Goal: Task Accomplishment & Management: Use online tool/utility

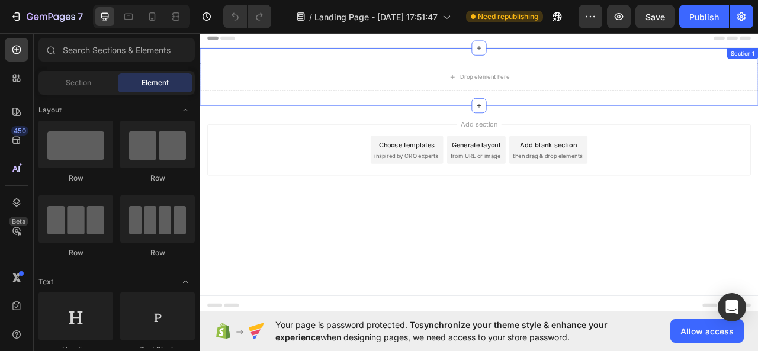
click at [390, 64] on div "Drop element here Section 1" at bounding box center [554, 89] width 710 height 73
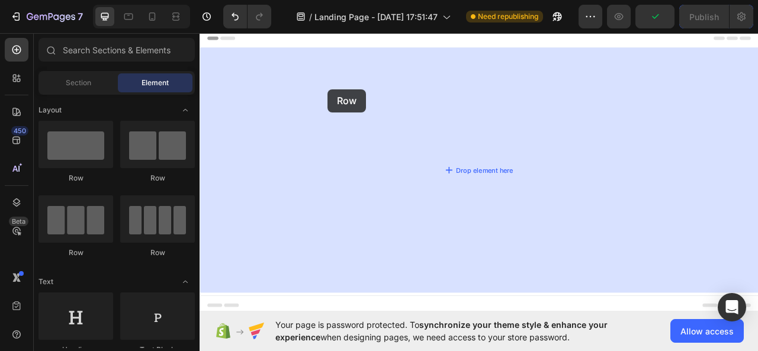
drag, startPoint x: 273, startPoint y: 196, endPoint x: 463, endPoint y: 73, distance: 225.9
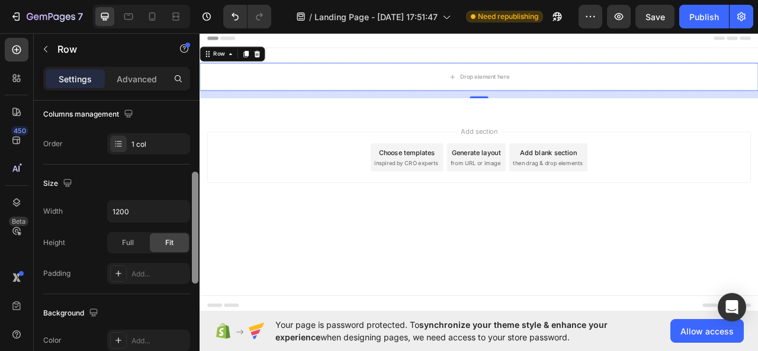
drag, startPoint x: 197, startPoint y: 132, endPoint x: 198, endPoint y: 204, distance: 71.6
click at [198, 205] on div at bounding box center [195, 240] width 9 height 285
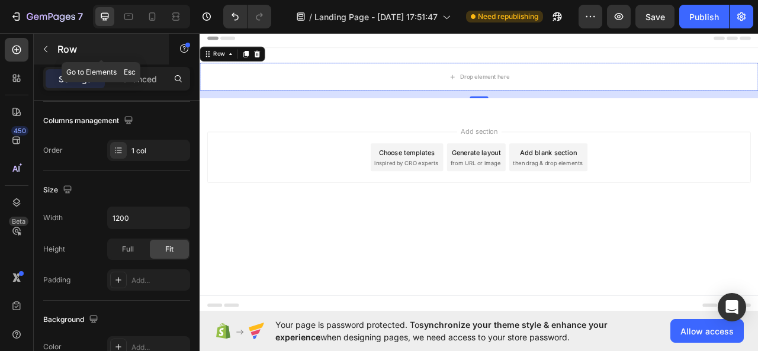
click at [44, 50] on icon "button" at bounding box center [45, 48] width 9 height 9
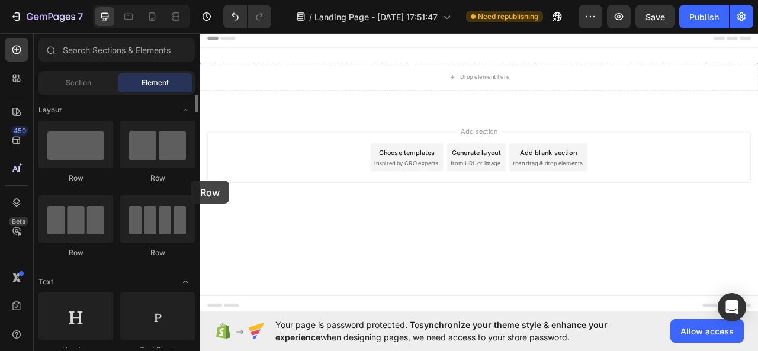
click at [190, 181] on div "Row" at bounding box center [157, 178] width 75 height 11
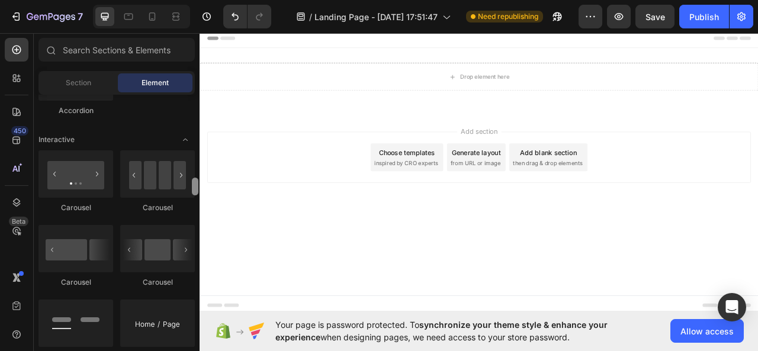
scroll to position [1161, 0]
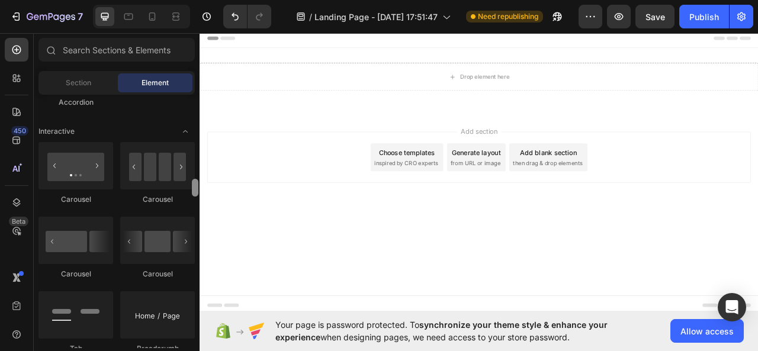
drag, startPoint x: 194, startPoint y: 106, endPoint x: 195, endPoint y: 190, distance: 84.1
click at [195, 190] on div at bounding box center [195, 188] width 7 height 18
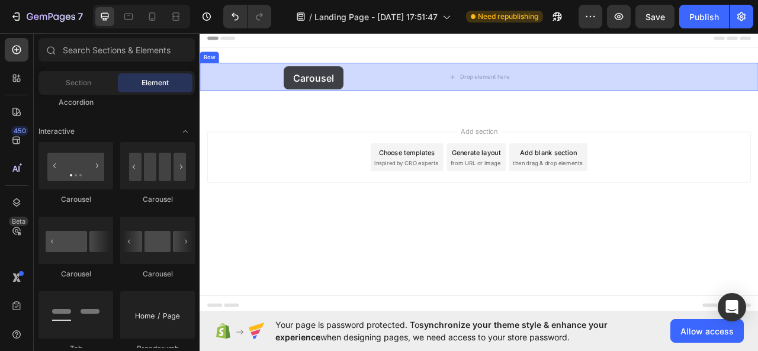
drag, startPoint x: 340, startPoint y: 213, endPoint x: 307, endPoint y: 76, distance: 140.1
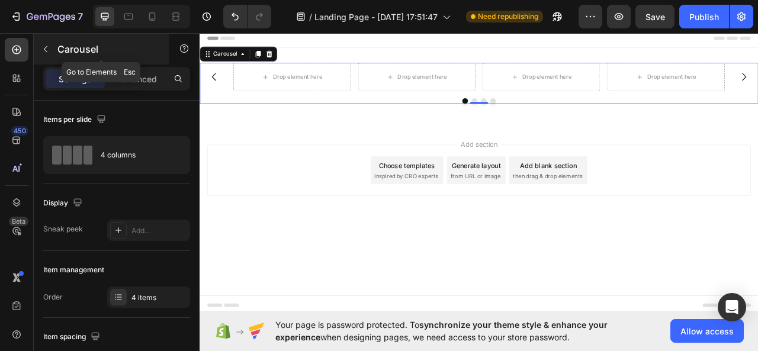
click at [45, 56] on button "button" at bounding box center [45, 49] width 19 height 19
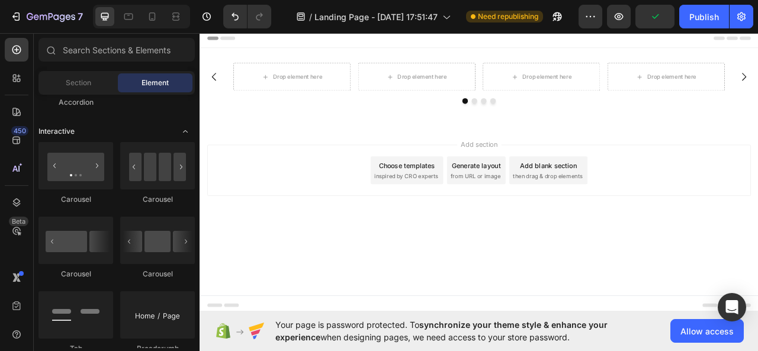
click at [193, 132] on span "Toggle open" at bounding box center [185, 131] width 19 height 19
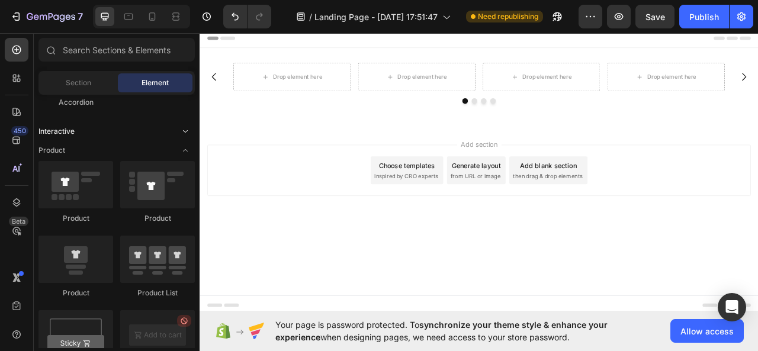
click at [191, 133] on span "Toggle open" at bounding box center [185, 131] width 19 height 19
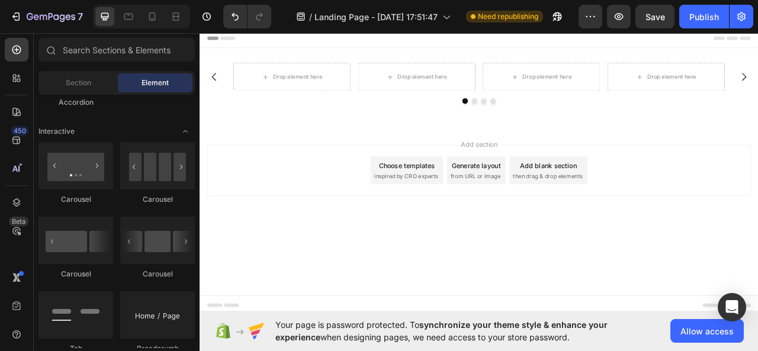
drag, startPoint x: 175, startPoint y: 115, endPoint x: 186, endPoint y: 99, distance: 19.9
click at [194, 94] on div "Section Element" at bounding box center [116, 83] width 156 height 24
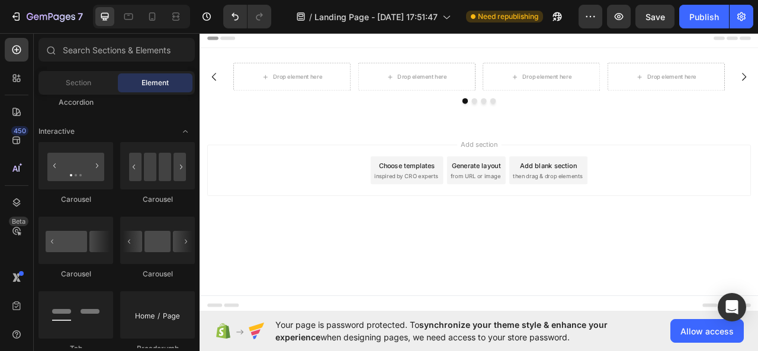
drag, startPoint x: 194, startPoint y: 94, endPoint x: 197, endPoint y: 100, distance: 6.4
click at [195, 95] on div "Sections(18) Elements(83) Section Element Hero Section Product Detail Brands Tr…" at bounding box center [117, 193] width 166 height 310
click at [194, 159] on div "Layout Row Row Row Row Text Heading Text Block Button Button Button Media Image…" at bounding box center [117, 221] width 166 height 253
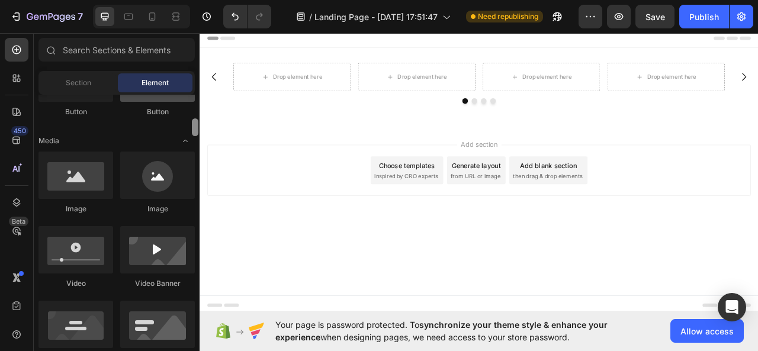
scroll to position [278, 0]
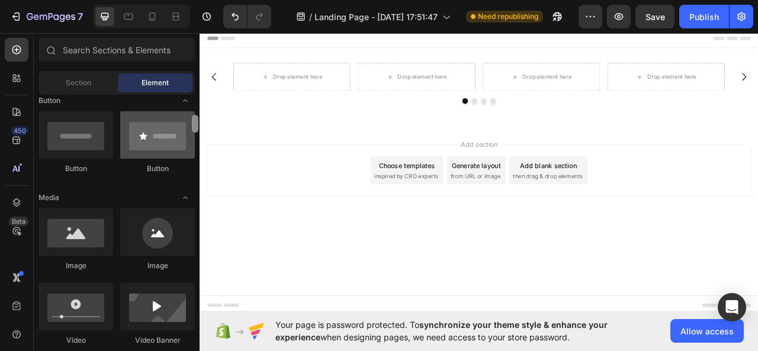
drag, startPoint x: 192, startPoint y: 189, endPoint x: 179, endPoint y: 125, distance: 65.2
click at [179, 125] on div "Layout Row Row Row Row Text Heading Text Block Button Button Button Media Image…" at bounding box center [117, 221] width 166 height 253
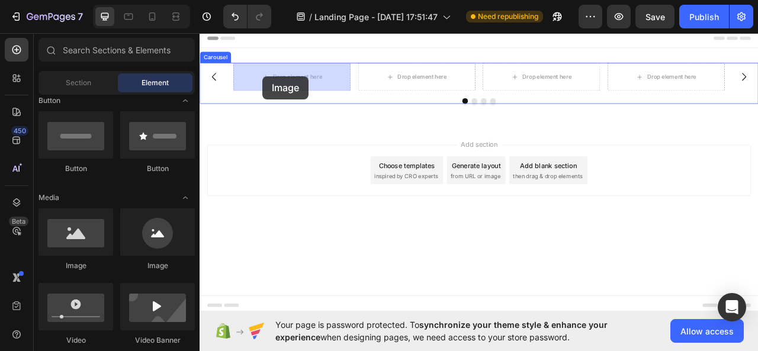
drag, startPoint x: 275, startPoint y: 267, endPoint x: 279, endPoint y: 89, distance: 178.2
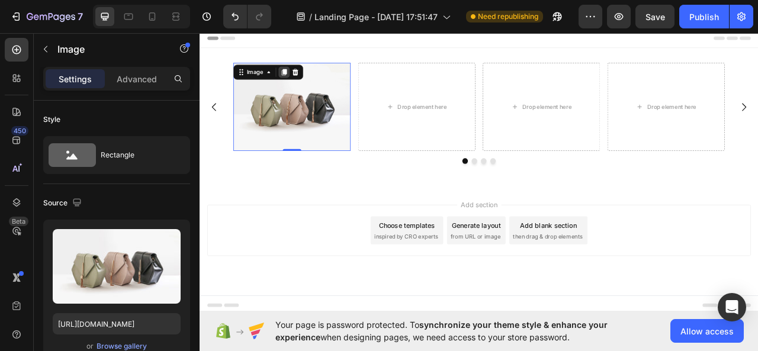
click at [304, 81] on icon at bounding box center [307, 83] width 7 height 8
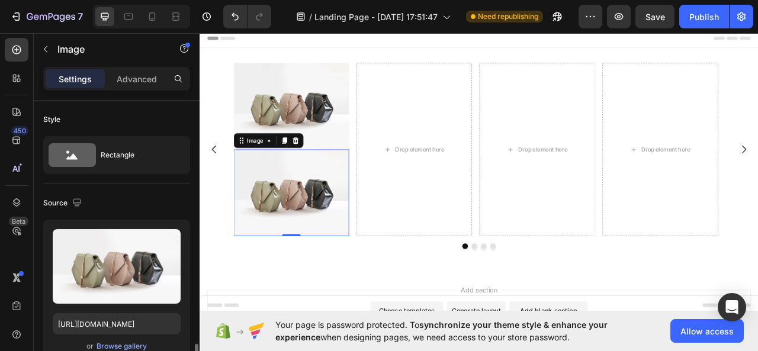
scroll to position [185, 0]
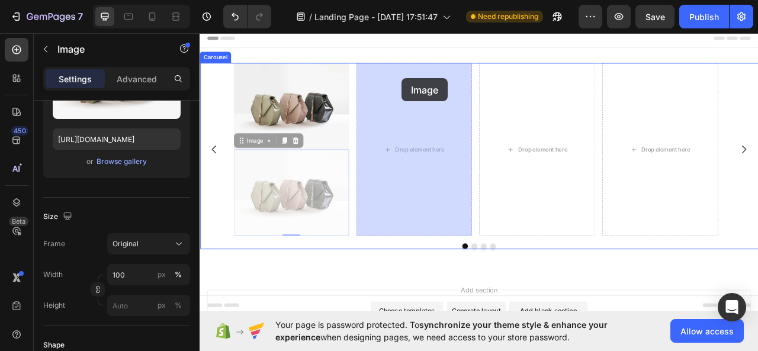
drag, startPoint x: 249, startPoint y: 176, endPoint x: 456, endPoint y: 91, distance: 223.8
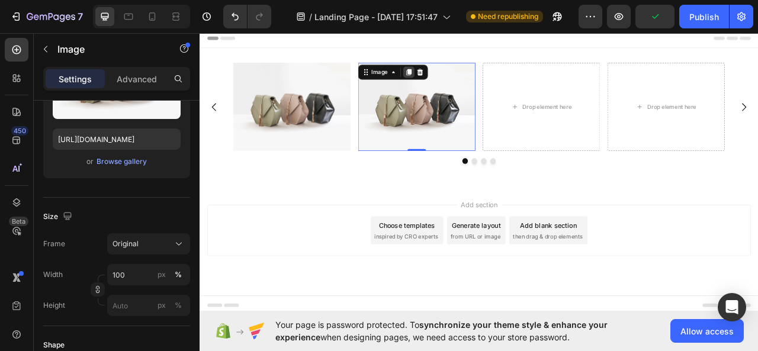
click at [468, 86] on icon at bounding box center [465, 83] width 9 height 9
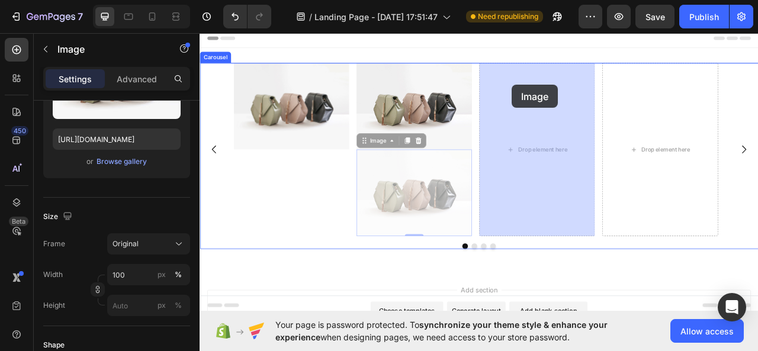
drag, startPoint x: 410, startPoint y: 177, endPoint x: 622, endPoint y: 99, distance: 226.4
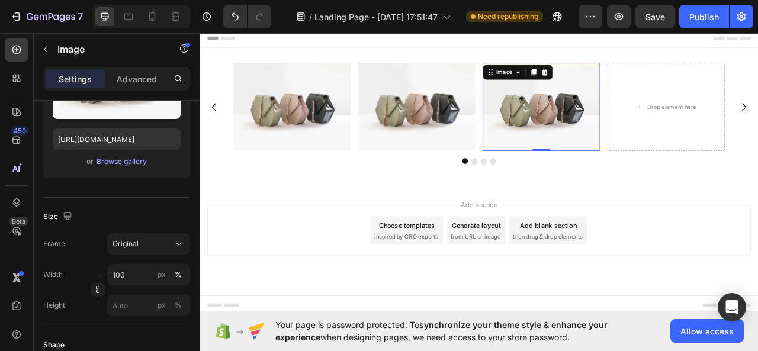
click at [627, 83] on icon at bounding box center [624, 83] width 7 height 8
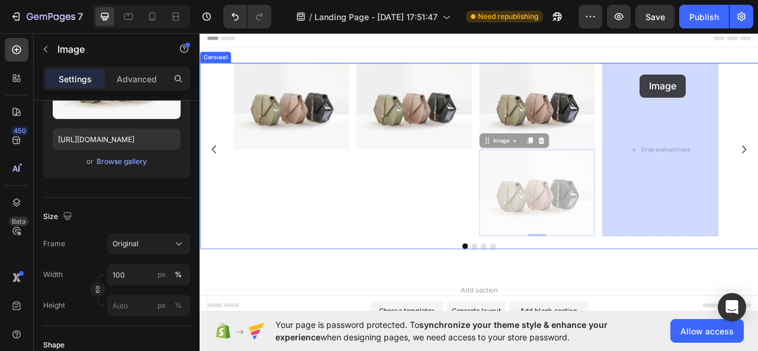
drag, startPoint x: 566, startPoint y: 172, endPoint x: 761, endPoint y: 86, distance: 212.8
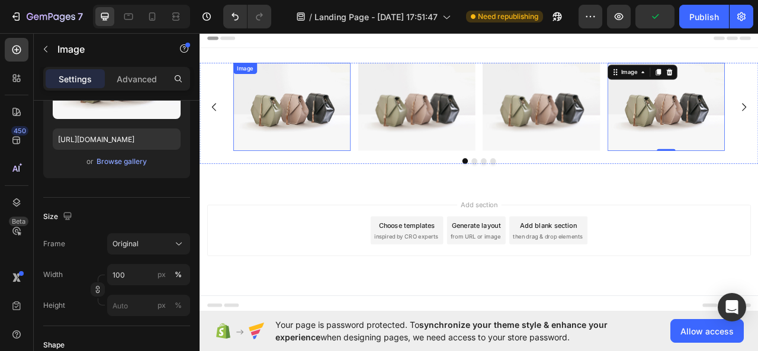
click at [296, 131] on img at bounding box center [316, 128] width 149 height 112
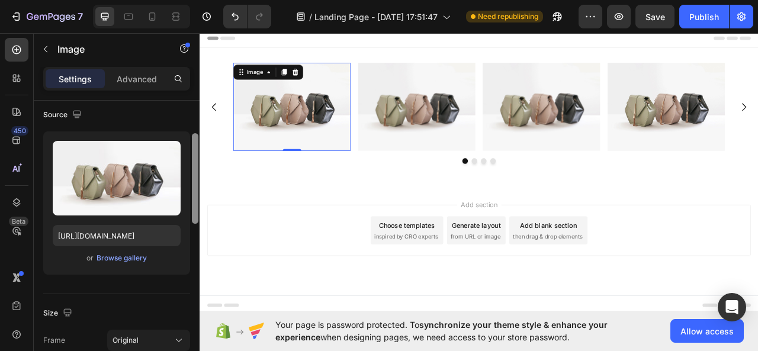
scroll to position [83, 0]
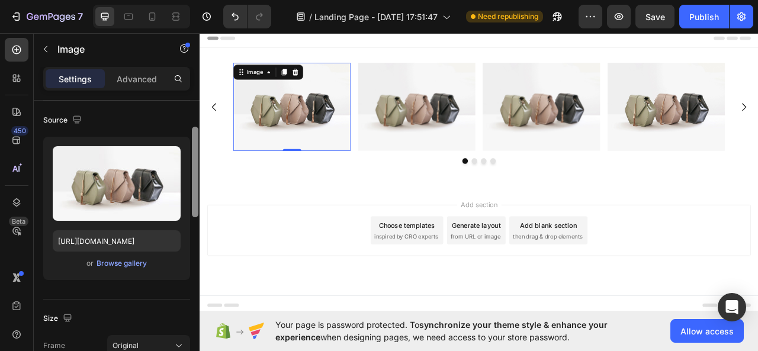
drag, startPoint x: 196, startPoint y: 169, endPoint x: 195, endPoint y: 136, distance: 32.6
click at [195, 136] on div at bounding box center [195, 172] width 7 height 91
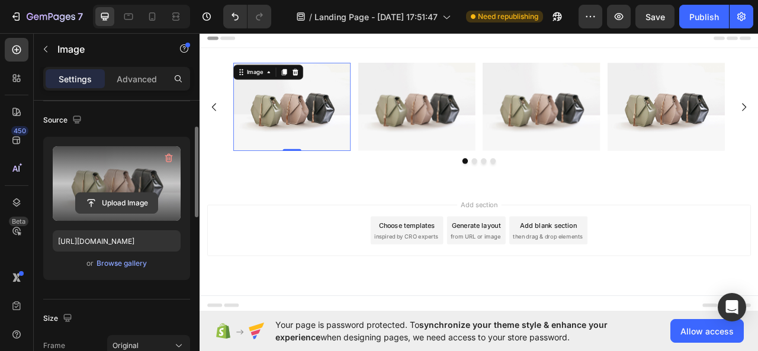
click at [127, 197] on input "file" at bounding box center [117, 203] width 82 height 20
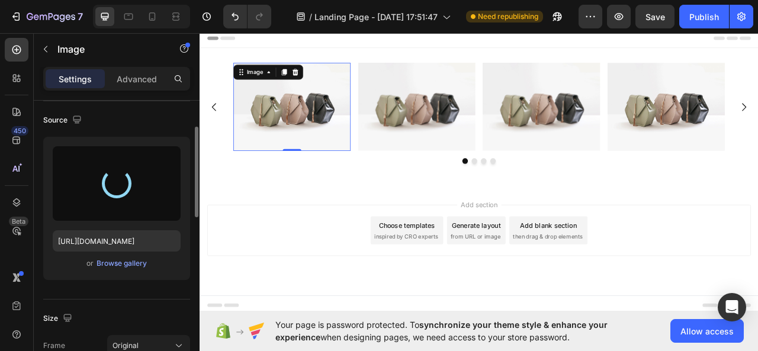
type input "[URL][DOMAIN_NAME]"
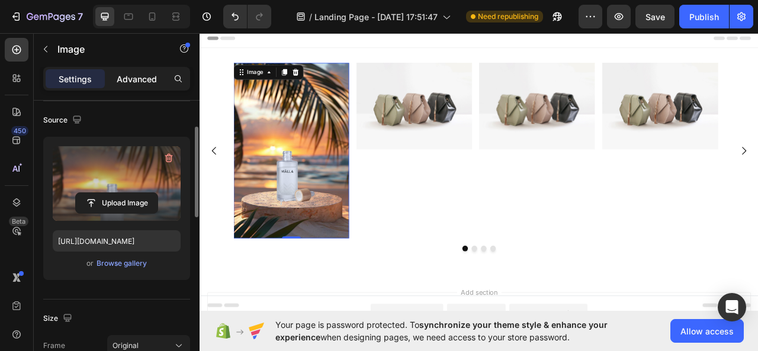
click at [150, 80] on p "Advanced" at bounding box center [137, 79] width 40 height 12
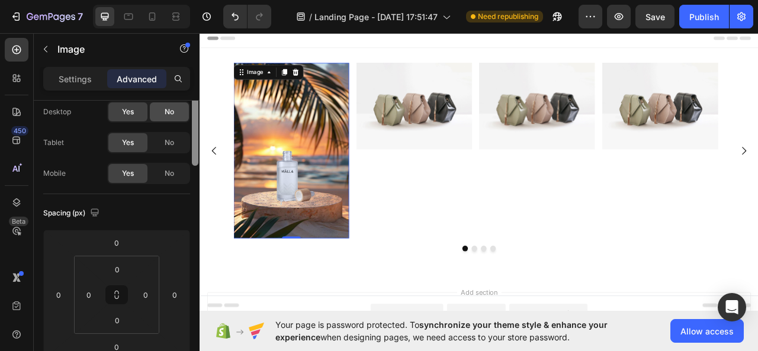
scroll to position [0, 0]
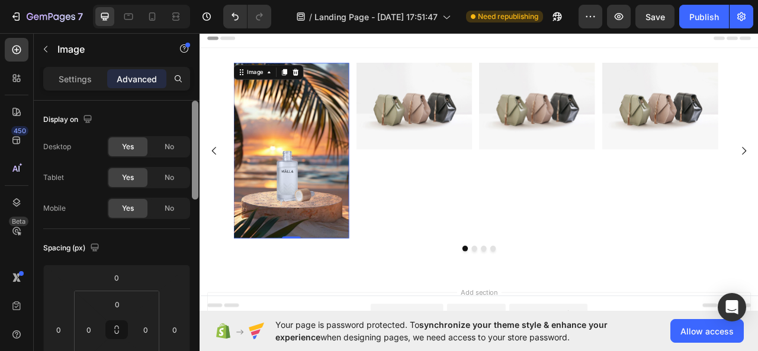
drag, startPoint x: 194, startPoint y: 180, endPoint x: 170, endPoint y: 126, distance: 58.8
click at [170, 126] on div "Display on Desktop Yes No Tablet Yes No Mobile Yes No Spacing (px) 0 0 0 0 0 0 …" at bounding box center [117, 243] width 166 height 284
click at [65, 76] on p "Settings" at bounding box center [75, 79] width 33 height 12
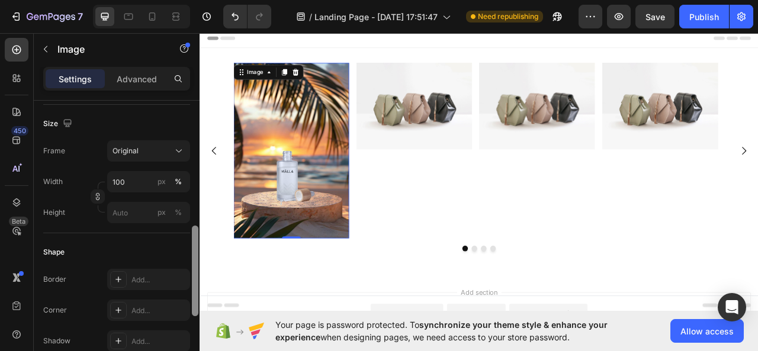
scroll to position [305, 0]
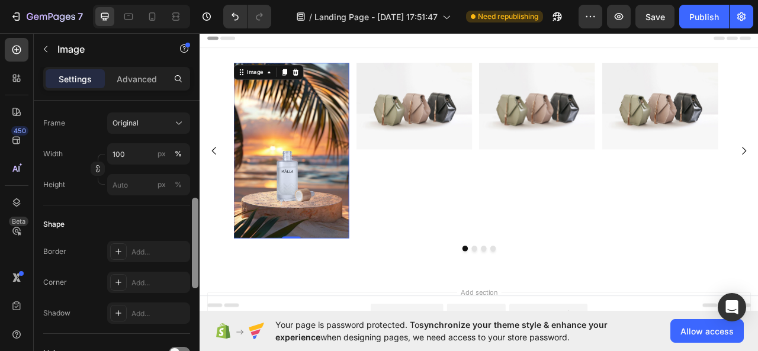
drag, startPoint x: 194, startPoint y: 124, endPoint x: 197, endPoint y: 222, distance: 97.7
click at [197, 222] on div at bounding box center [195, 243] width 7 height 91
click at [128, 153] on input "100" at bounding box center [148, 153] width 83 height 21
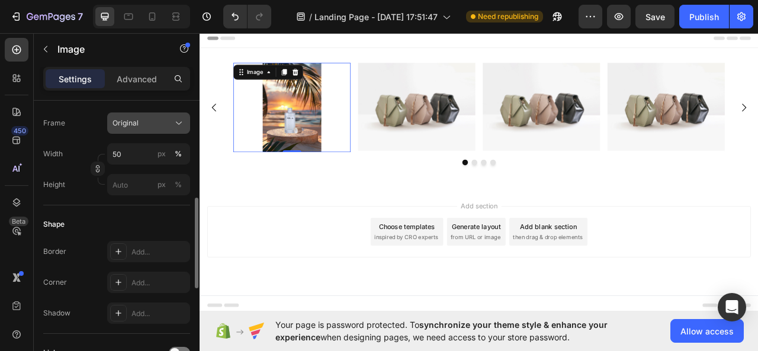
click at [162, 125] on div "Original" at bounding box center [141, 123] width 58 height 11
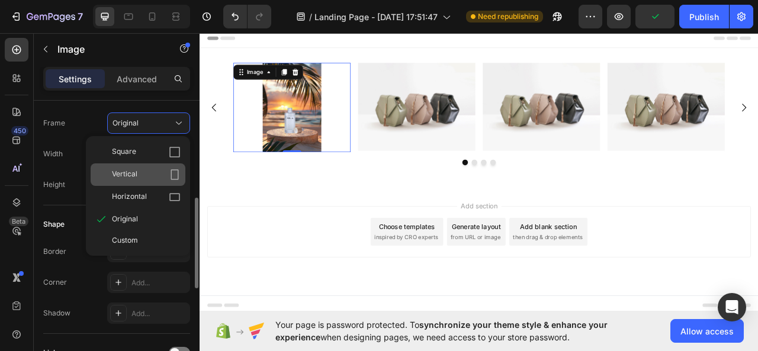
click at [171, 169] on icon at bounding box center [175, 175] width 12 height 12
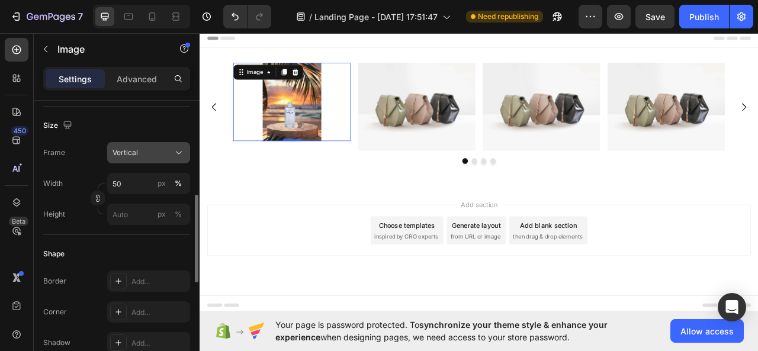
click at [171, 154] on div "Vertical" at bounding box center [148, 153] width 72 height 12
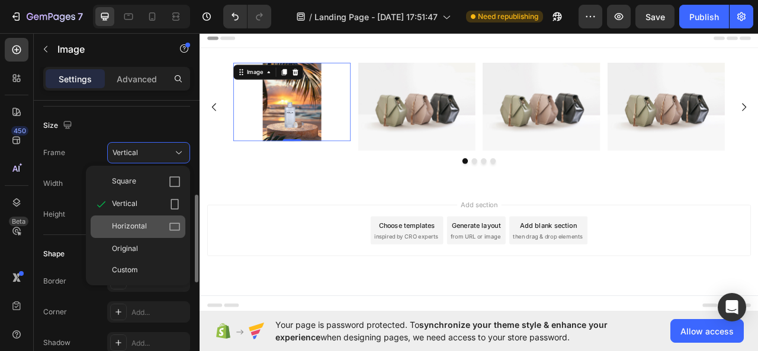
click at [174, 226] on icon at bounding box center [175, 227] width 12 height 12
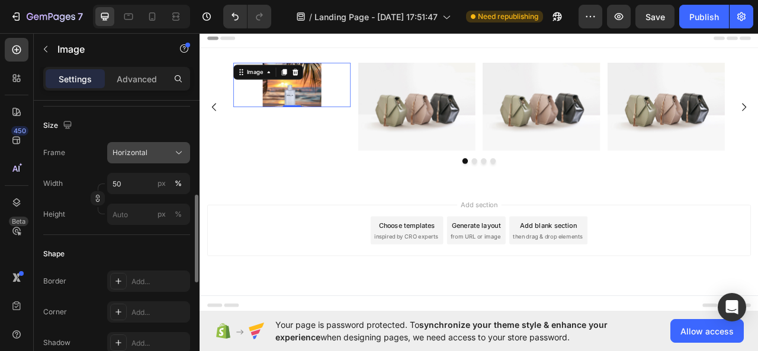
click at [169, 154] on div "Horizontal" at bounding box center [141, 152] width 58 height 11
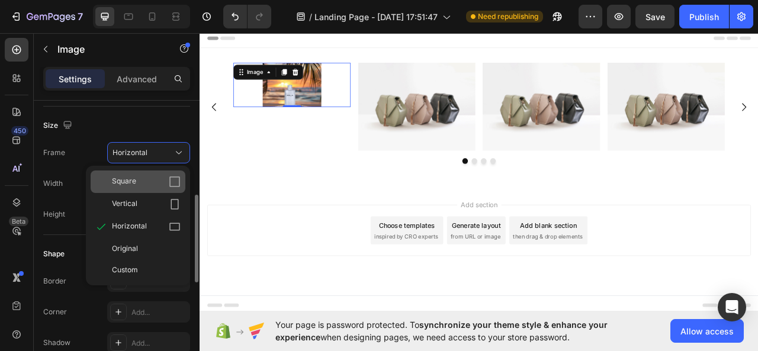
click at [176, 176] on icon at bounding box center [174, 181] width 11 height 11
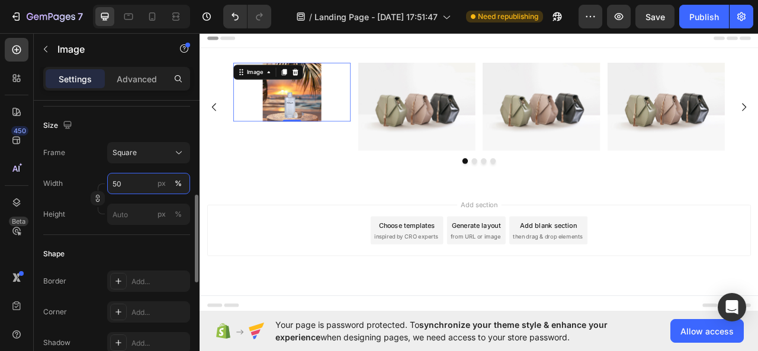
click at [138, 181] on input "50" at bounding box center [148, 183] width 83 height 21
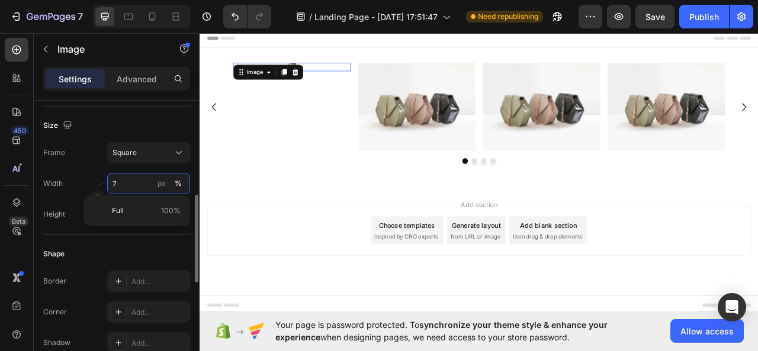
type input "70"
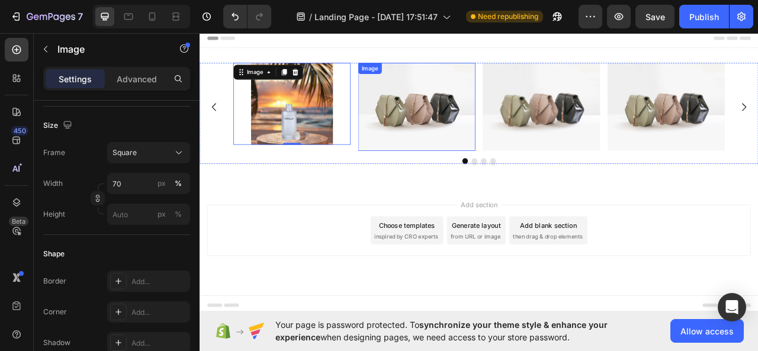
click at [492, 149] on img at bounding box center [475, 128] width 149 height 112
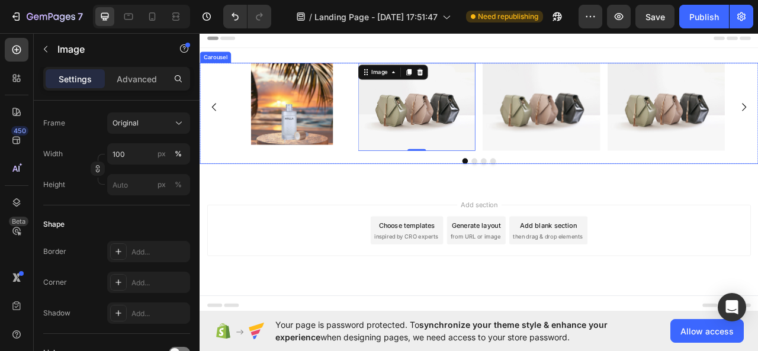
click at [217, 125] on icon "Carousel Back Arrow" at bounding box center [217, 128] width 5 height 10
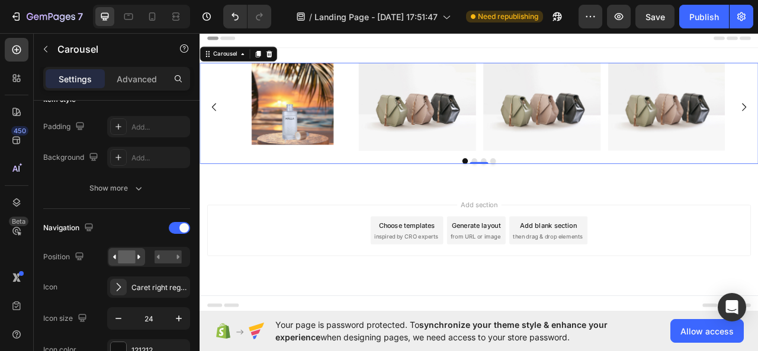
scroll to position [0, 0]
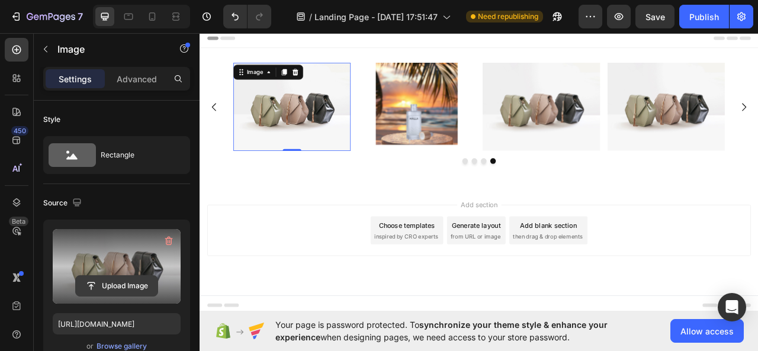
click at [114, 287] on input "file" at bounding box center [117, 286] width 82 height 20
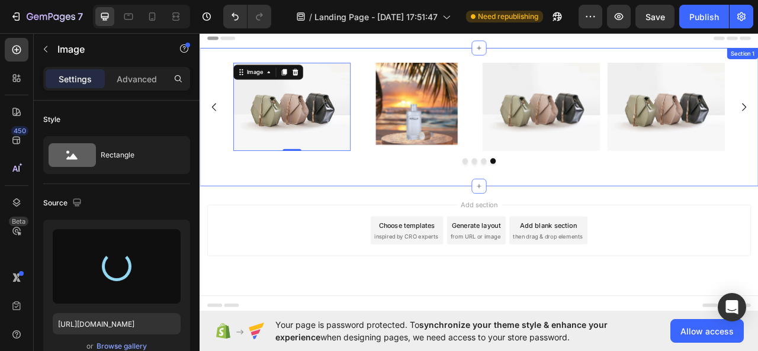
type input "[URL][DOMAIN_NAME]"
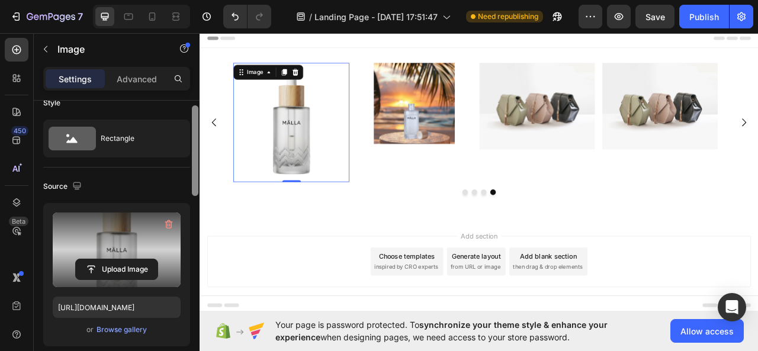
scroll to position [18, 0]
drag, startPoint x: 194, startPoint y: 176, endPoint x: 123, endPoint y: 177, distance: 71.6
click at [123, 177] on div "Source" at bounding box center [116, 185] width 147 height 19
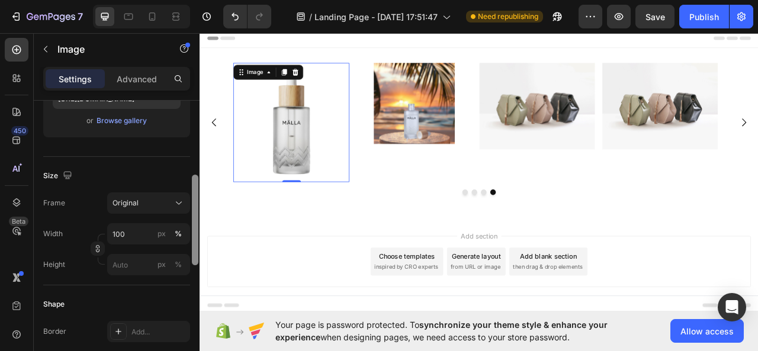
scroll to position [227, 0]
drag, startPoint x: 194, startPoint y: 175, endPoint x: 194, endPoint y: 242, distance: 66.9
click at [194, 242] on div at bounding box center [195, 218] width 7 height 91
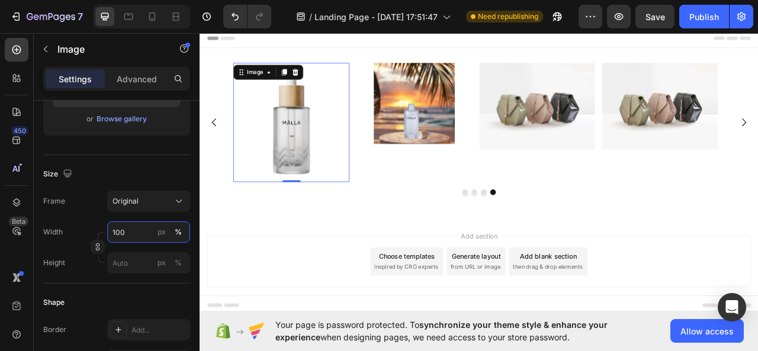
click at [134, 230] on input "100" at bounding box center [148, 231] width 83 height 21
type input "70"
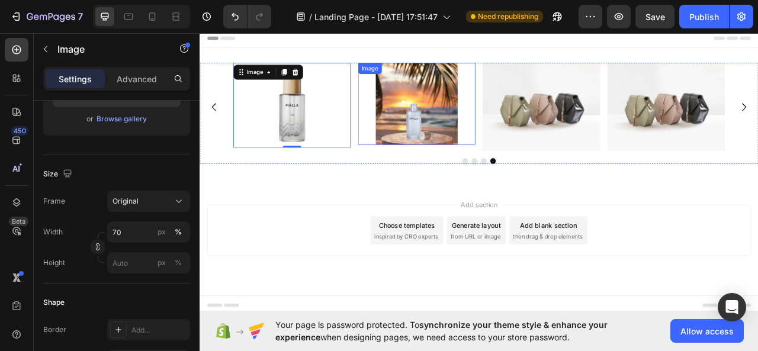
click at [460, 157] on img at bounding box center [475, 124] width 104 height 104
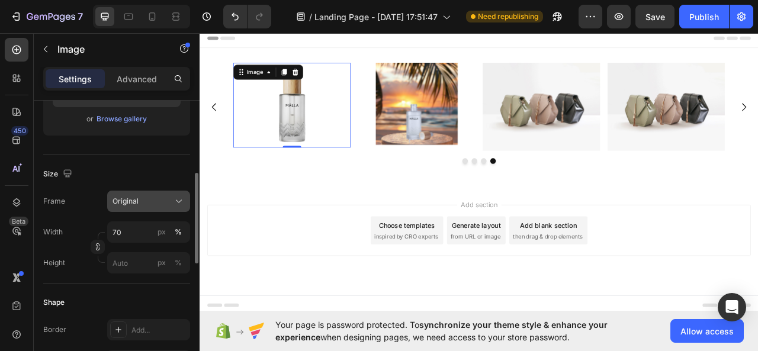
click at [151, 199] on div "Original" at bounding box center [141, 201] width 58 height 11
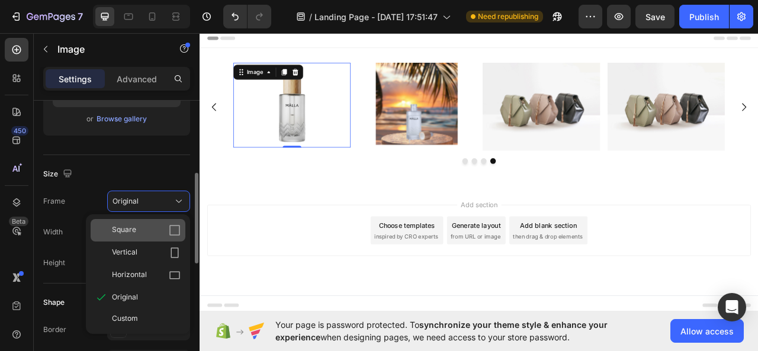
click at [152, 224] on div "Square" at bounding box center [146, 230] width 69 height 12
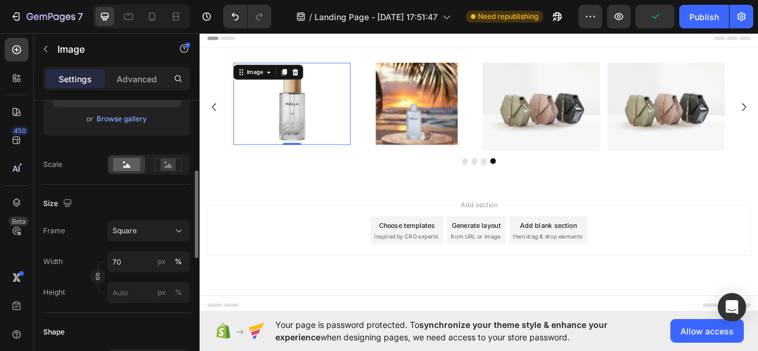
click at [287, 278] on div "Add section Choose templates inspired by CRO experts Generate layout from URL o…" at bounding box center [554, 284] width 691 height 65
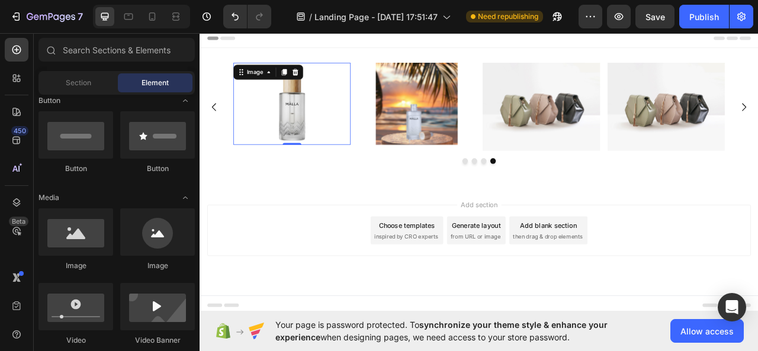
click at [485, 240] on div "Add section Choose templates inspired by CRO experts Generate layout from URL o…" at bounding box center [554, 301] width 710 height 146
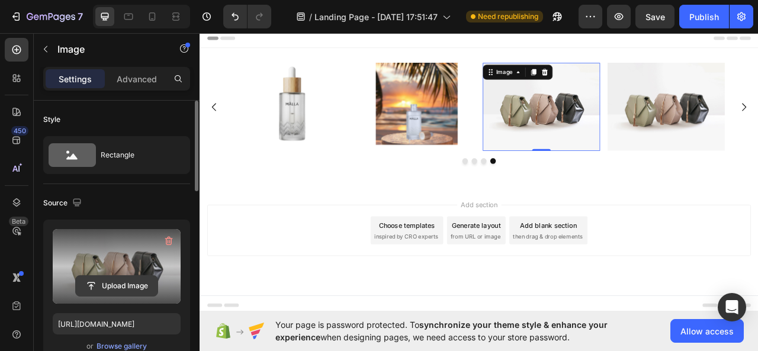
click at [111, 286] on input "file" at bounding box center [117, 286] width 82 height 20
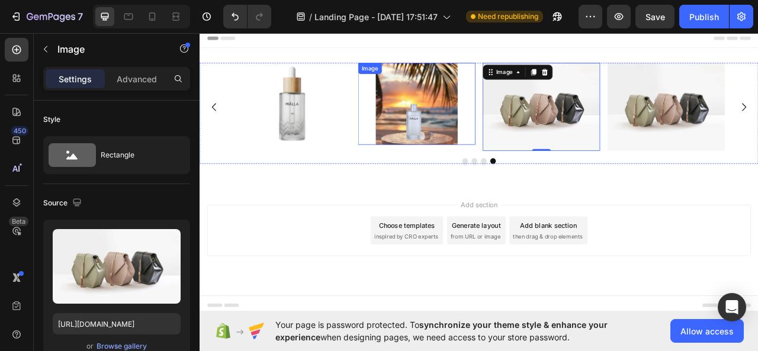
click at [507, 173] on img at bounding box center [475, 124] width 104 height 104
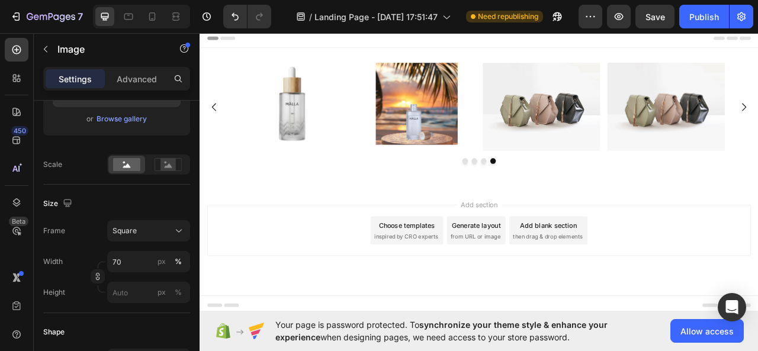
click at [728, 238] on div "Add section Choose templates inspired by CRO experts Generate layout from URL o…" at bounding box center [554, 301] width 710 height 146
